Goal: Information Seeking & Learning: Find specific fact

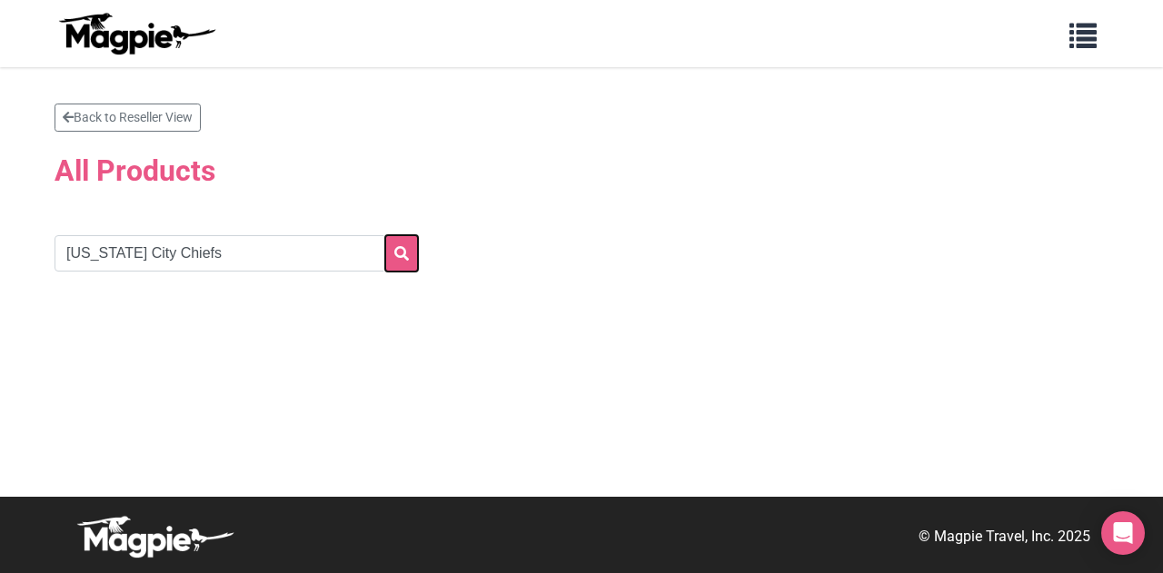
click at [391, 255] on button "submit" at bounding box center [401, 253] width 33 height 36
click at [404, 250] on icon "submit" at bounding box center [401, 253] width 15 height 15
click at [404, 249] on icon "submit" at bounding box center [401, 253] width 15 height 15
